Goal: Task Accomplishment & Management: Manage account settings

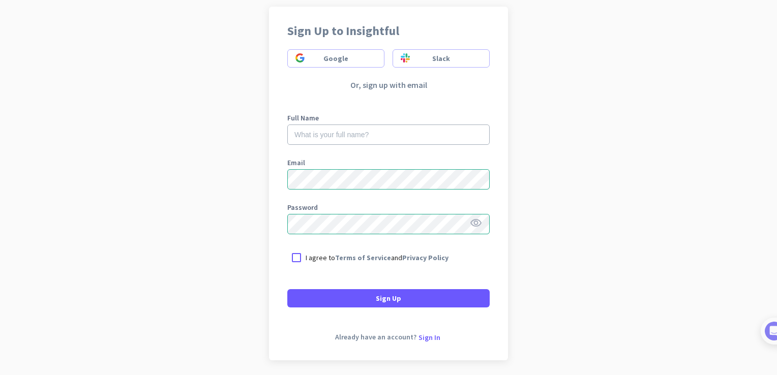
scroll to position [112, 0]
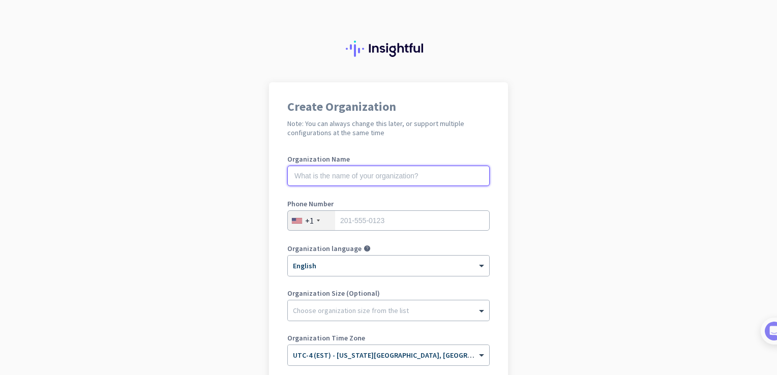
click at [313, 177] on input "text" at bounding box center [388, 176] width 202 height 20
type input "Mercor"
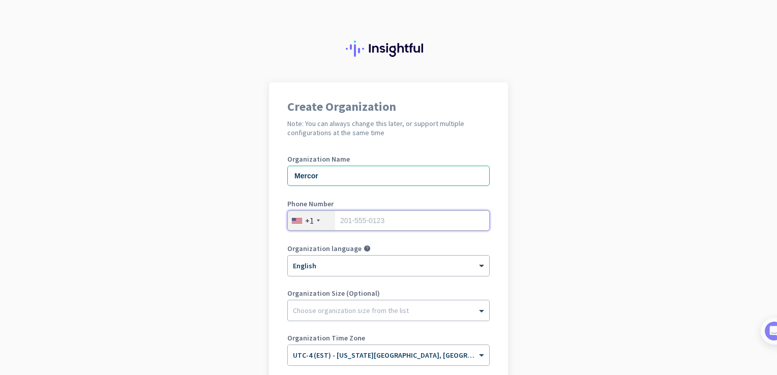
click at [342, 215] on input "tel" at bounding box center [388, 221] width 202 height 20
type input "3212637880"
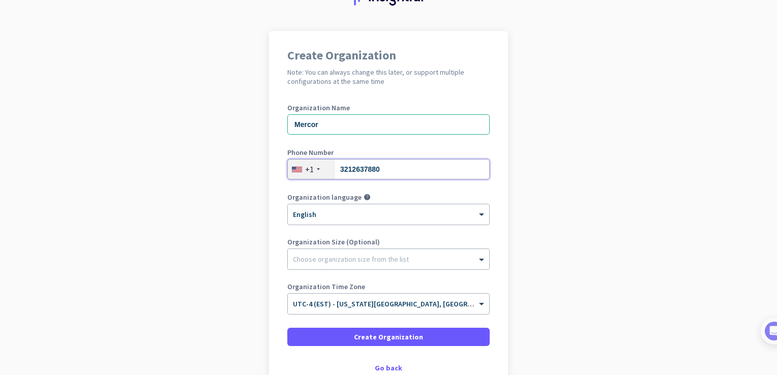
scroll to position [117, 0]
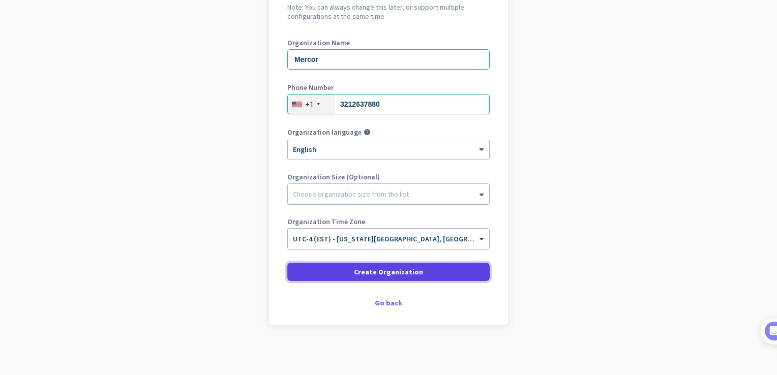
click at [372, 275] on span "Create Organization" at bounding box center [388, 272] width 69 height 10
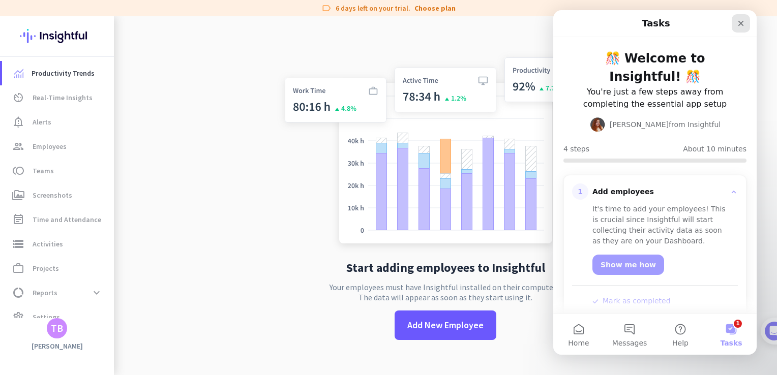
click at [741, 24] on icon "Close" at bounding box center [741, 23] width 8 height 8
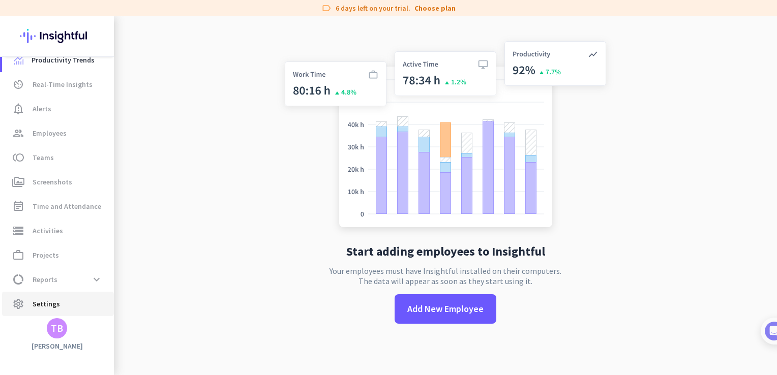
scroll to position [15, 0]
click at [50, 132] on span "Employees" at bounding box center [50, 132] width 34 height 12
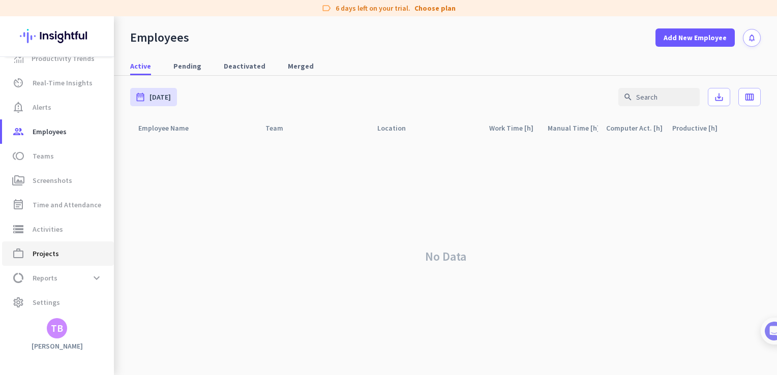
click at [47, 255] on span "Projects" at bounding box center [46, 254] width 26 height 12
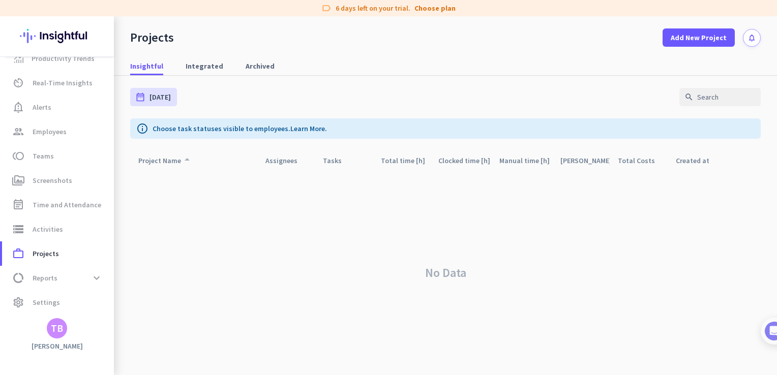
click at [157, 162] on div "Project Name arrow_drop_up" at bounding box center [165, 161] width 55 height 14
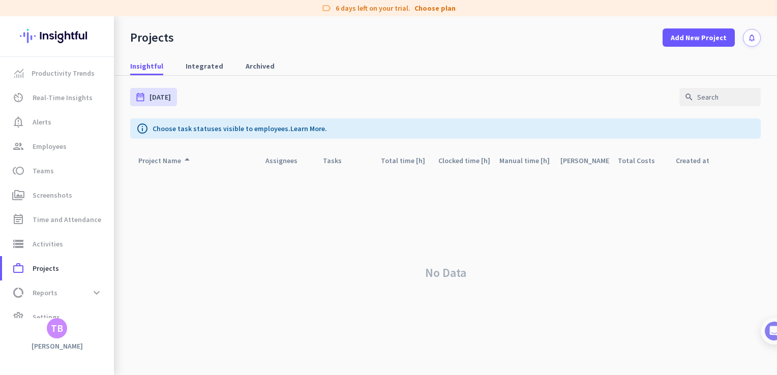
click at [59, 333] on div "TB" at bounding box center [57, 329] width 12 height 10
click at [61, 331] on div at bounding box center [388, 187] width 777 height 375
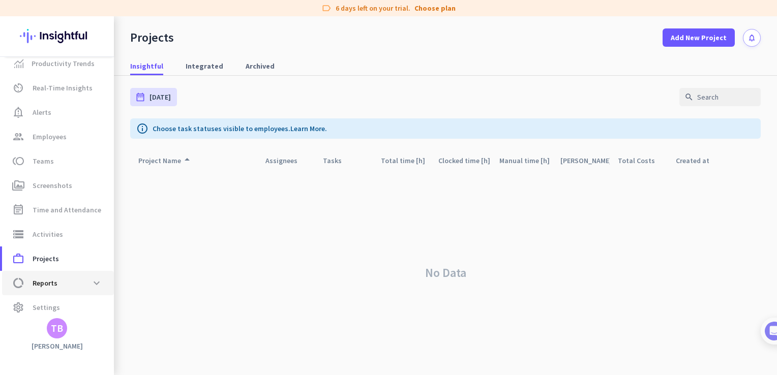
scroll to position [15, 0]
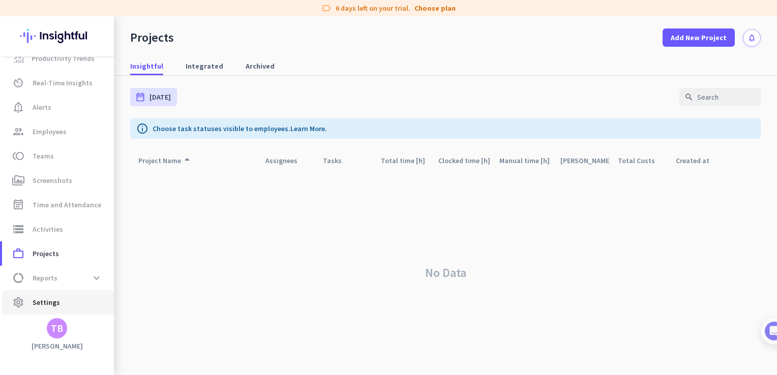
click at [52, 304] on span "Settings" at bounding box center [46, 303] width 27 height 12
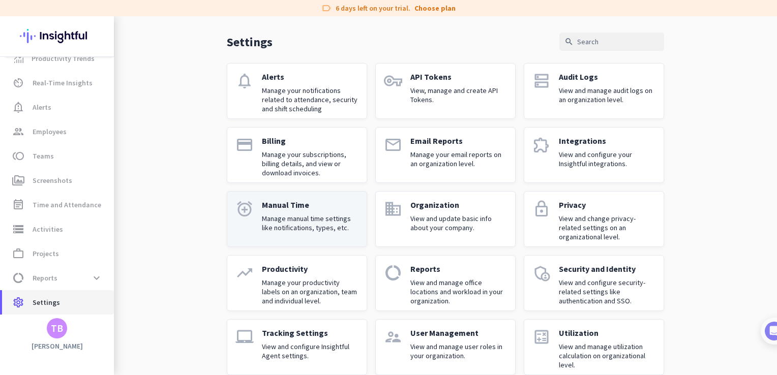
scroll to position [49, 0]
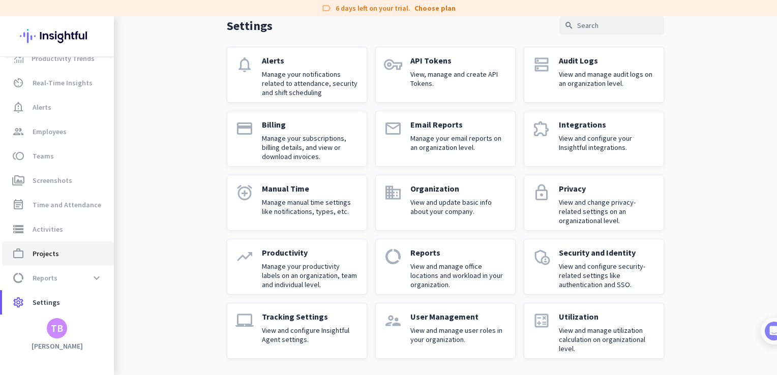
click at [55, 251] on span "Projects" at bounding box center [46, 254] width 26 height 12
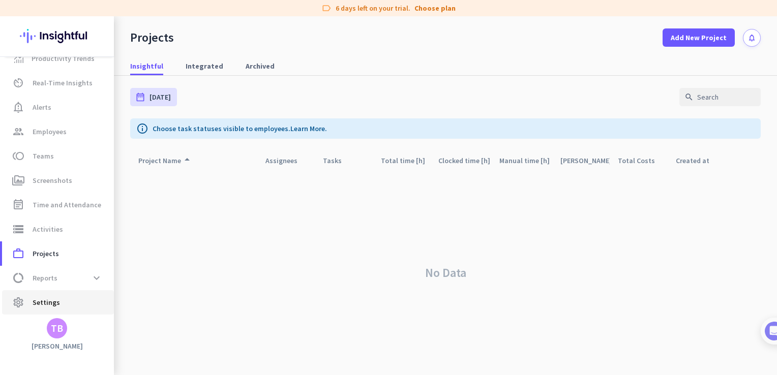
click at [46, 305] on span "Settings" at bounding box center [46, 303] width 27 height 12
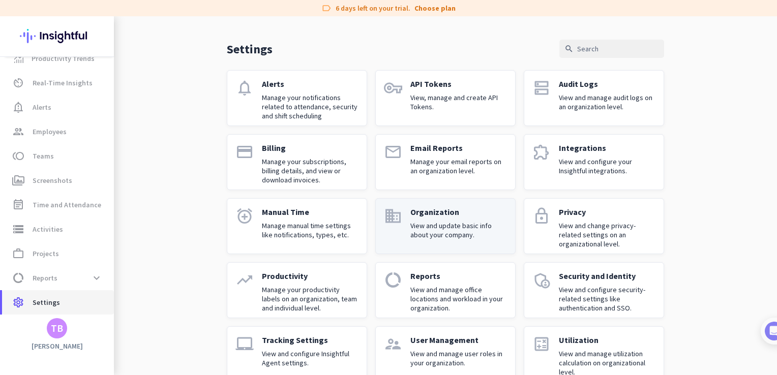
scroll to position [49, 0]
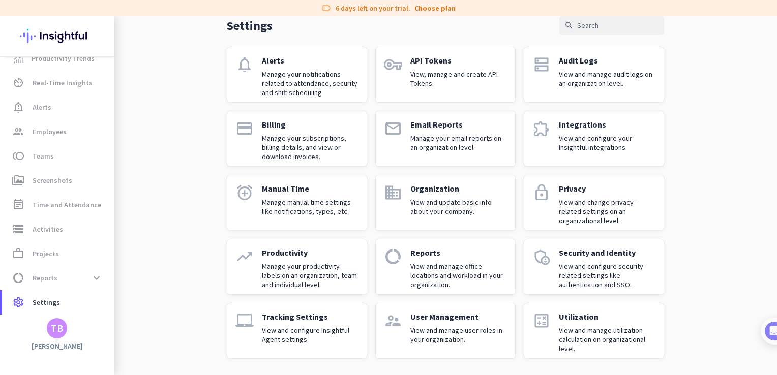
drag, startPoint x: 60, startPoint y: 331, endPoint x: 48, endPoint y: 349, distance: 21.7
click at [43, 357] on div "Productivity Trends av_timer Real-Time Insights notification_important Alerts g…" at bounding box center [57, 195] width 114 height 359
click at [54, 338] on div "TB" at bounding box center [57, 329] width 20 height 20
click at [121, 258] on span "Personal Settings" at bounding box center [111, 254] width 62 height 9
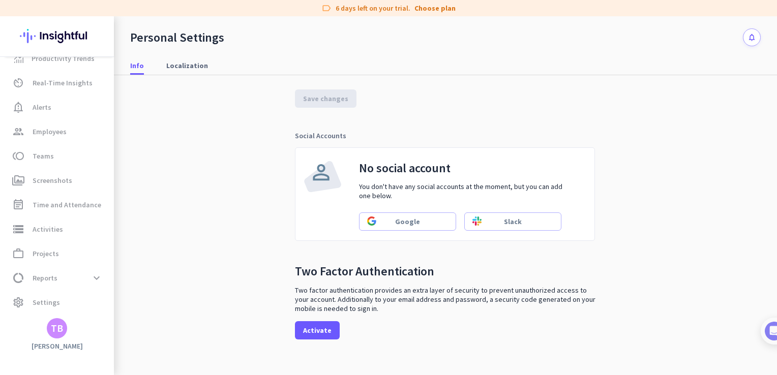
scroll to position [271, 0]
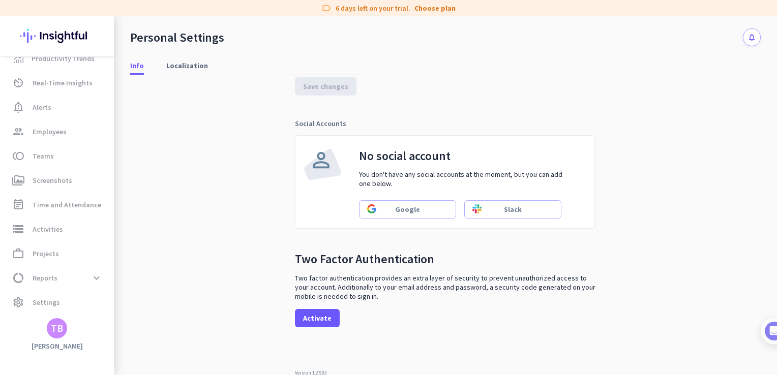
click at [56, 332] on div "TB" at bounding box center [57, 329] width 12 height 10
click at [115, 276] on span "Organizations" at bounding box center [104, 272] width 49 height 9
click at [100, 294] on span "Help" at bounding box center [111, 290] width 62 height 9
click at [47, 302] on span "Settings" at bounding box center [46, 303] width 27 height 12
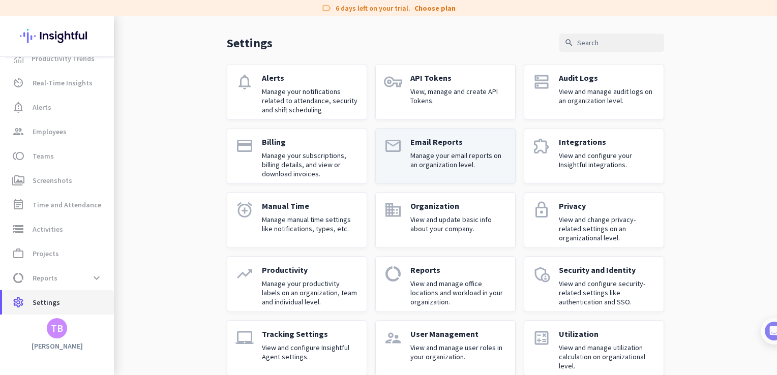
scroll to position [49, 0]
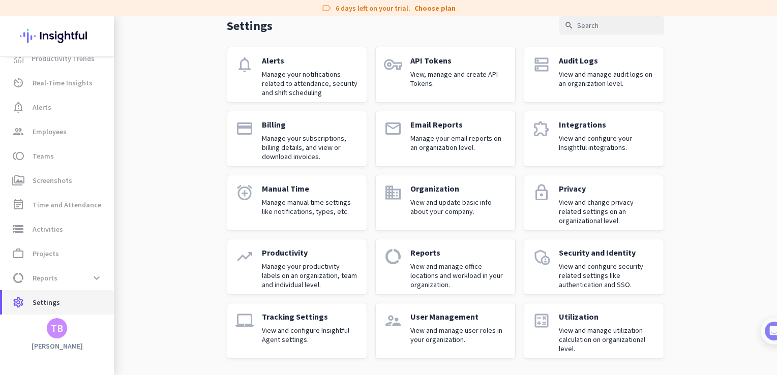
click at [40, 302] on span "Settings" at bounding box center [46, 303] width 27 height 12
click at [61, 337] on div "TB" at bounding box center [57, 329] width 20 height 20
click at [98, 294] on span "Help" at bounding box center [111, 290] width 62 height 9
